Goal: Information Seeking & Learning: Check status

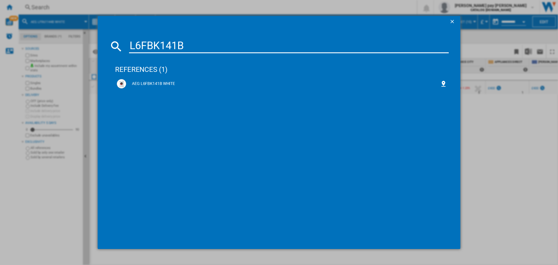
drag, startPoint x: 254, startPoint y: 49, endPoint x: 130, endPoint y: 47, distance: 123.9
click at [105, 38] on md-dialog-content "L6FBK141B references (1) AEG L6FBK141B WHITE" at bounding box center [279, 139] width 363 height 222
type input "TR739G4B"
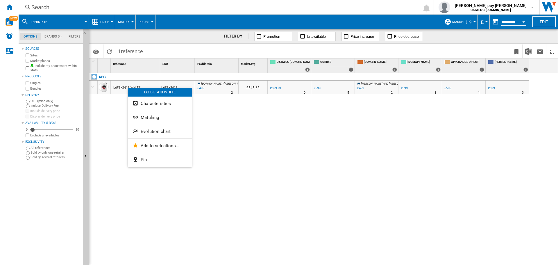
drag, startPoint x: 195, startPoint y: 151, endPoint x: 201, endPoint y: 155, distance: 6.7
click at [197, 152] on div at bounding box center [279, 132] width 558 height 265
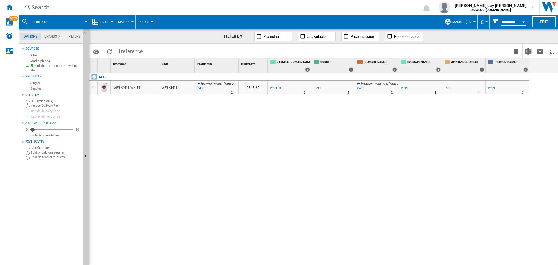
click at [51, 4] on div "Search" at bounding box center [216, 7] width 370 height 8
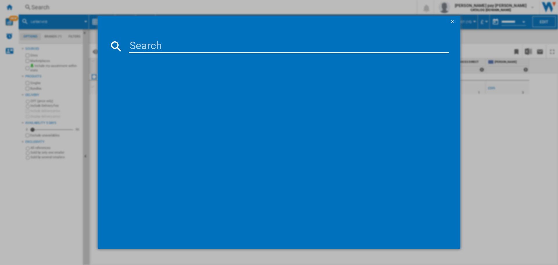
click at [152, 47] on input at bounding box center [289, 46] width 320 height 14
type input "L6FBK141B"
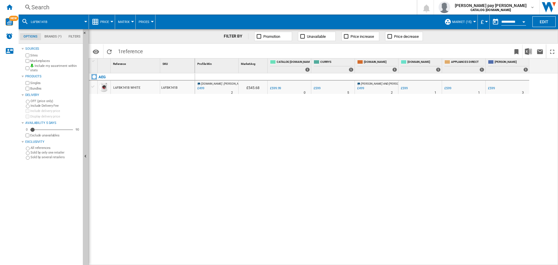
click at [107, 23] on span "Price" at bounding box center [104, 22] width 9 height 4
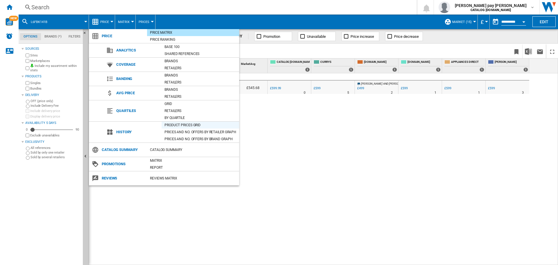
click at [195, 125] on div "Product prices grid" at bounding box center [201, 125] width 78 height 6
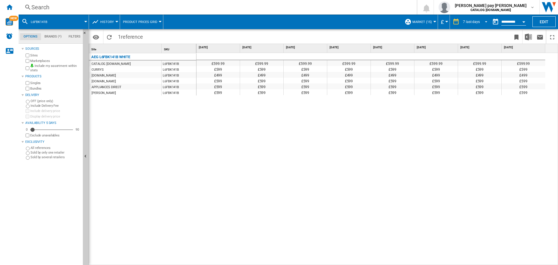
click at [485, 22] on span "REPORTS.WIZARD.STEPS.REPORT.STEPS.REPORT_OPTIONS.PERIOD: 7 last days" at bounding box center [484, 21] width 7 height 5
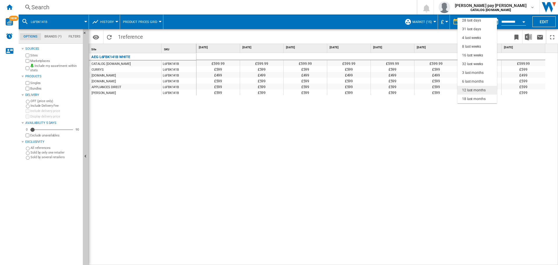
click at [479, 88] on div "12 last months" at bounding box center [474, 90] width 24 height 5
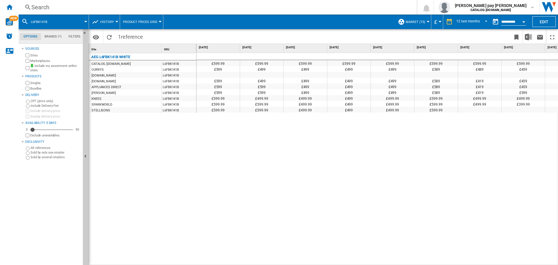
click at [382, 194] on div "£599.99 £599.99 £599.99 £599.99 £599.99 £599.99 £599.99 £599.99 £599.99 £599.99…" at bounding box center [378, 159] width 362 height 212
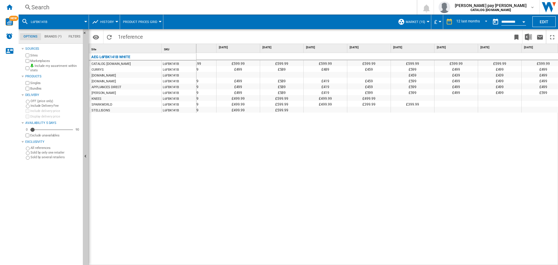
scroll to position [0, 205]
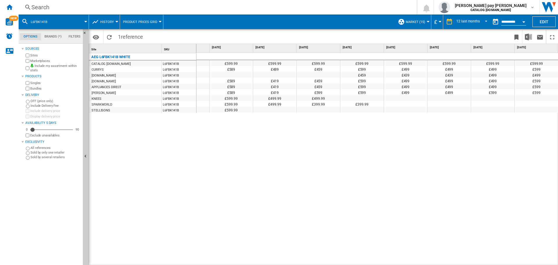
click at [127, 9] on div "Search" at bounding box center [216, 7] width 370 height 8
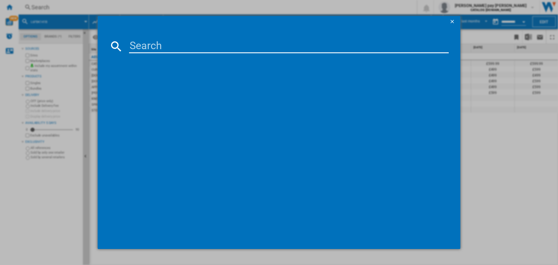
click at [162, 47] on input at bounding box center [289, 46] width 320 height 14
type input "LFR741144B"
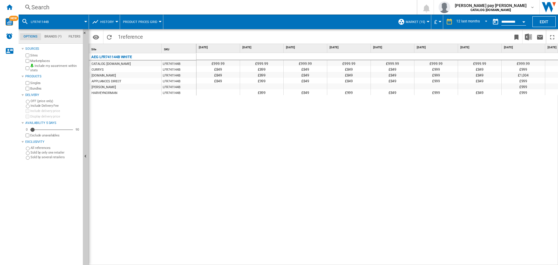
click at [251, 158] on div "£999.99 £999.99 £999.99 £999.99 £999.99 £999.99 £999.99 £999.99 £999.99 £999.99…" at bounding box center [378, 159] width 362 height 212
